Goal: Transaction & Acquisition: Book appointment/travel/reservation

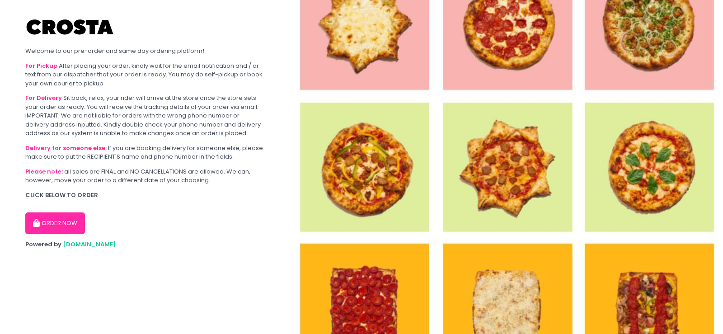
click at [52, 219] on button "ORDER NOW" at bounding box center [55, 223] width 60 height 22
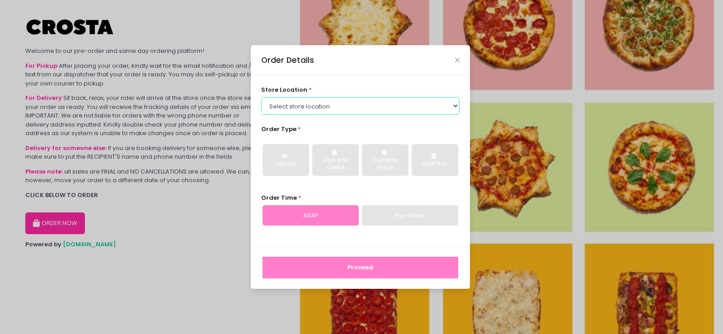
click at [309, 102] on select "Select store location [PERSON_NAME] Pizza - [PERSON_NAME] Pizza - [GEOGRAPHIC_D…" at bounding box center [360, 105] width 199 height 17
select select "65090bae48156caed44a5eb4"
click at [261, 97] on select "Select store location [PERSON_NAME] Pizza - [PERSON_NAME] Pizza - [GEOGRAPHIC_D…" at bounding box center [360, 105] width 199 height 17
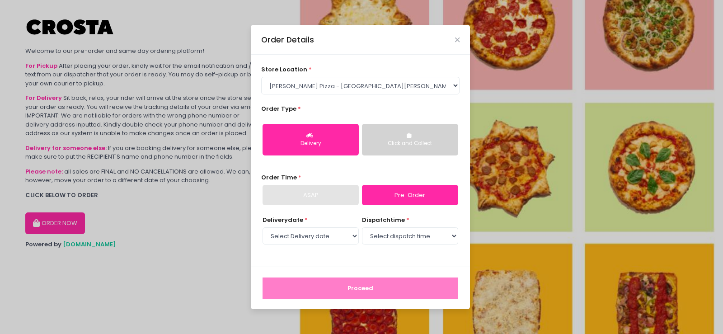
click at [391, 142] on div "Click and Collect" at bounding box center [410, 144] width 84 height 8
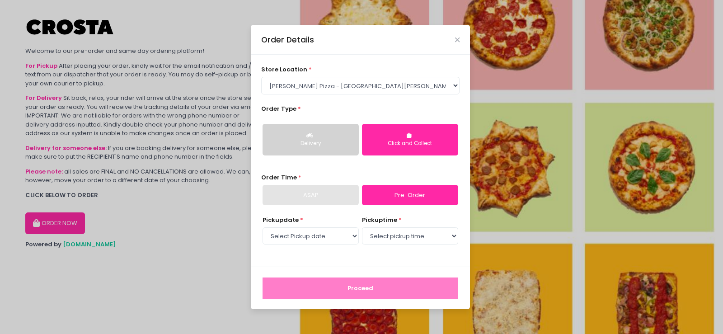
click at [326, 199] on div "ASAP" at bounding box center [310, 195] width 96 height 21
click at [399, 197] on link "Pre-Order" at bounding box center [410, 195] width 96 height 21
click at [311, 241] on select "Select Pickup date [DATE] [DATE] [DATE] [DATE] [DATE] [DATE]" at bounding box center [310, 235] width 96 height 17
select select "[DATE]"
click at [262, 227] on select "Select Pickup date [DATE] [DATE] [DATE] [DATE] [DATE] [DATE]" at bounding box center [310, 235] width 96 height 17
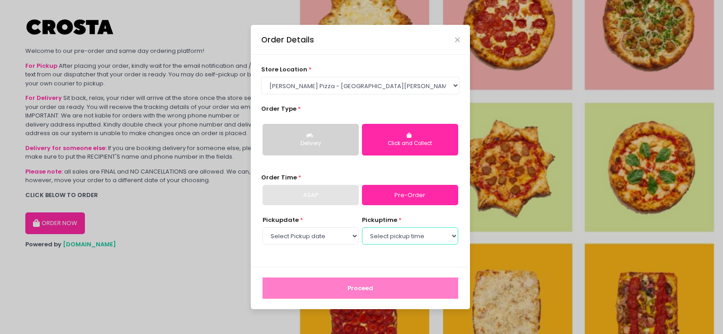
click at [397, 238] on select "Select pickup time 12:00 PM - 12:30 PM 12:30 PM - 01:00 PM 01:00 PM - 01:30 PM …" at bounding box center [410, 235] width 96 height 17
select select "17:00"
click at [362, 227] on select "Select pickup time 12:00 PM - 12:30 PM 12:30 PM - 01:00 PM 01:00 PM - 01:30 PM …" at bounding box center [410, 235] width 96 height 17
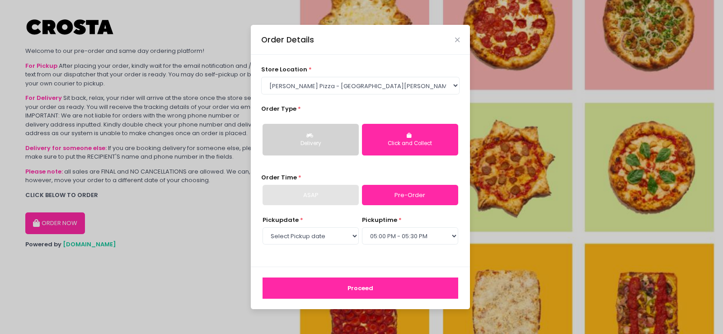
click at [350, 286] on button "Proceed" at bounding box center [360, 288] width 196 height 22
